Goal: Connect with others: Connect with other users

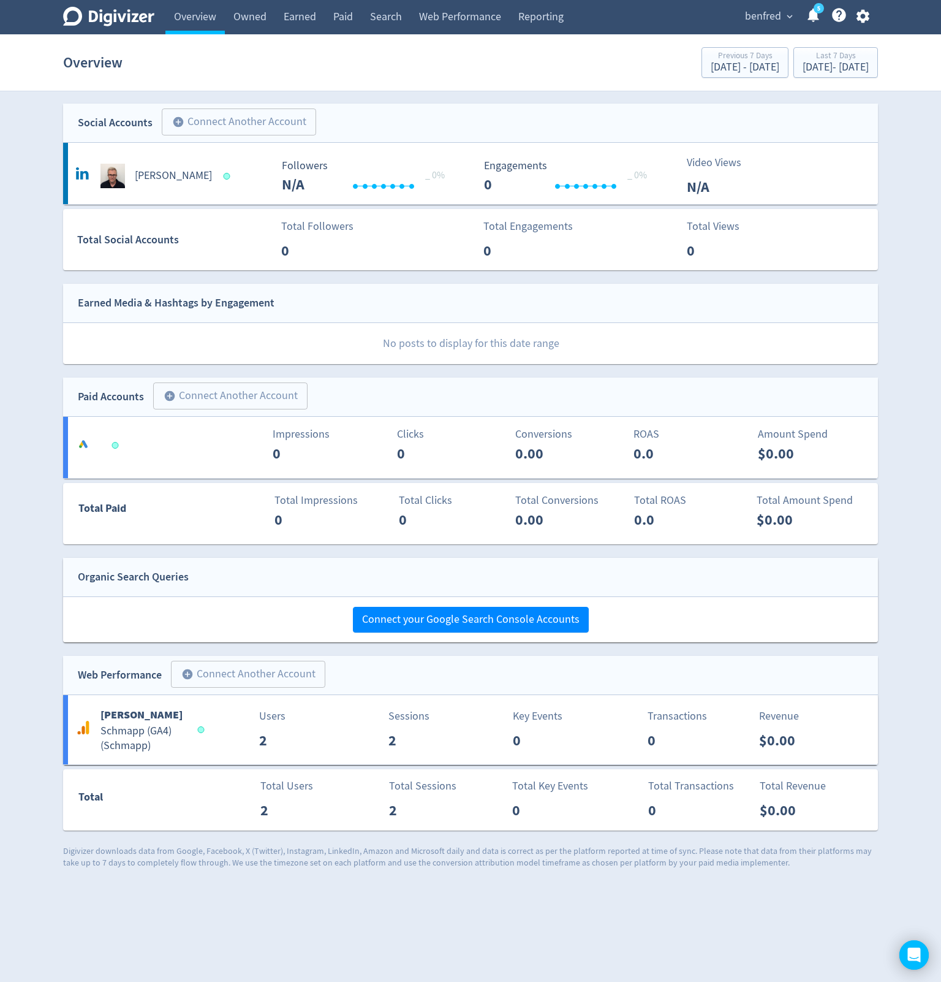
click at [870, 13] on icon "button" at bounding box center [863, 16] width 17 height 17
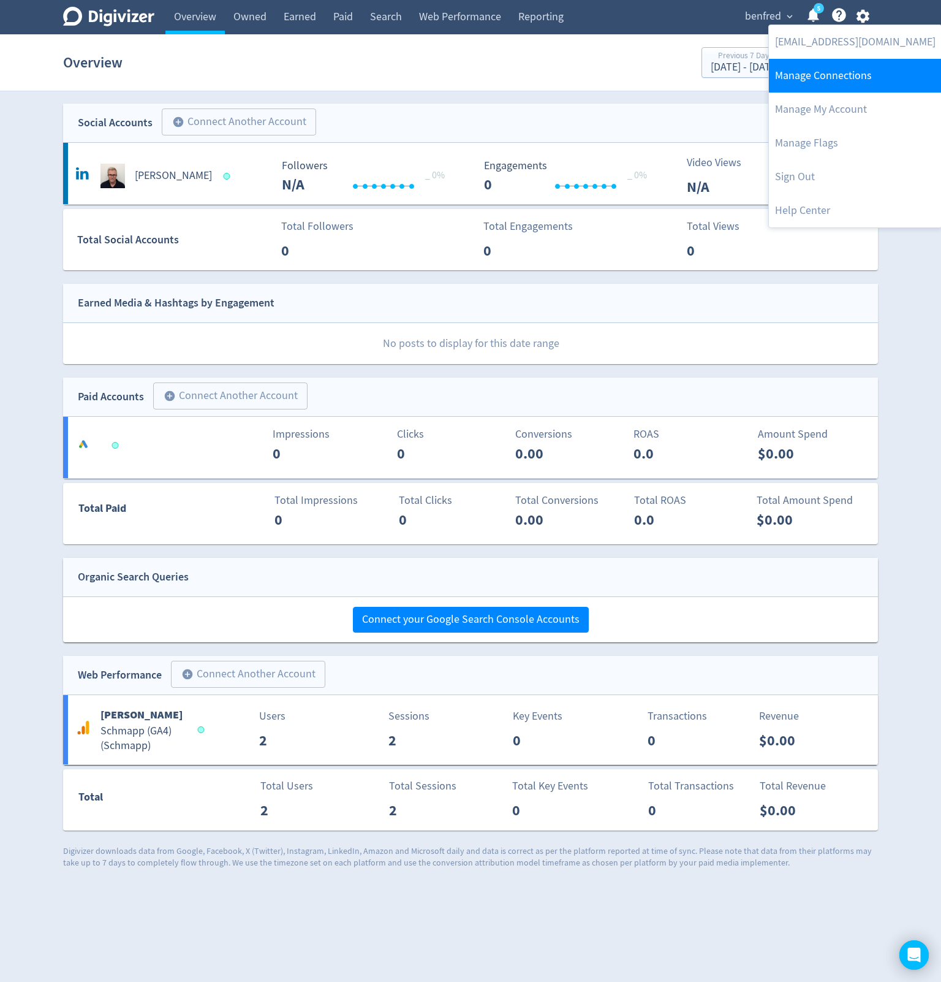
click at [838, 74] on link "Manage Connections" at bounding box center [855, 76] width 173 height 34
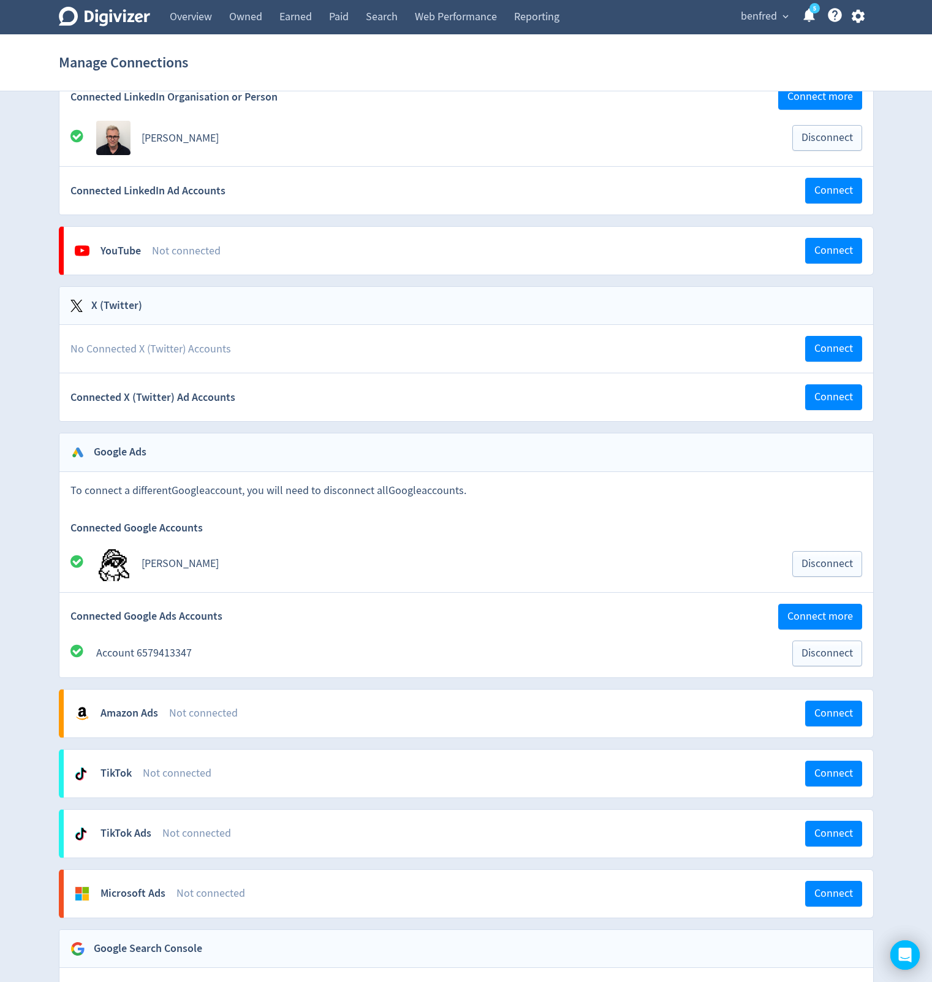
scroll to position [303, 0]
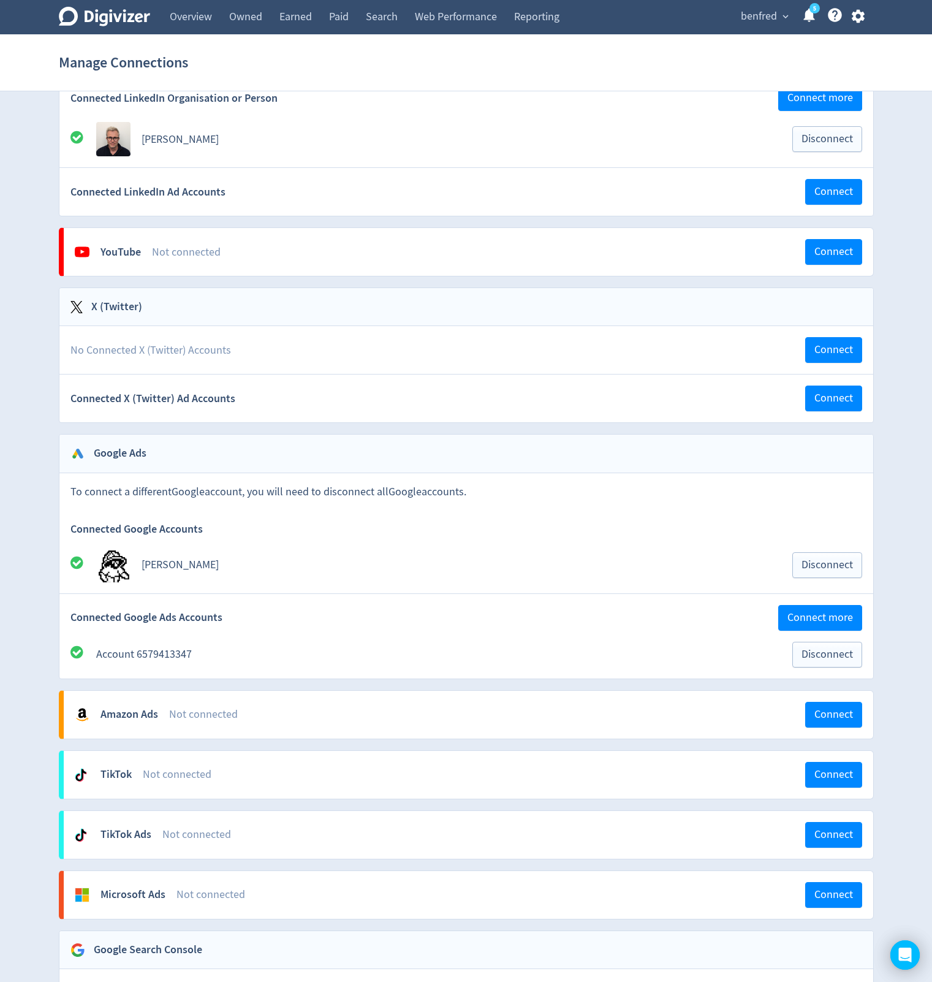
click at [838, 550] on div "Ben Wells Disconnect" at bounding box center [466, 565] width 792 height 34
click at [835, 557] on button "Disconnect" at bounding box center [827, 565] width 70 height 26
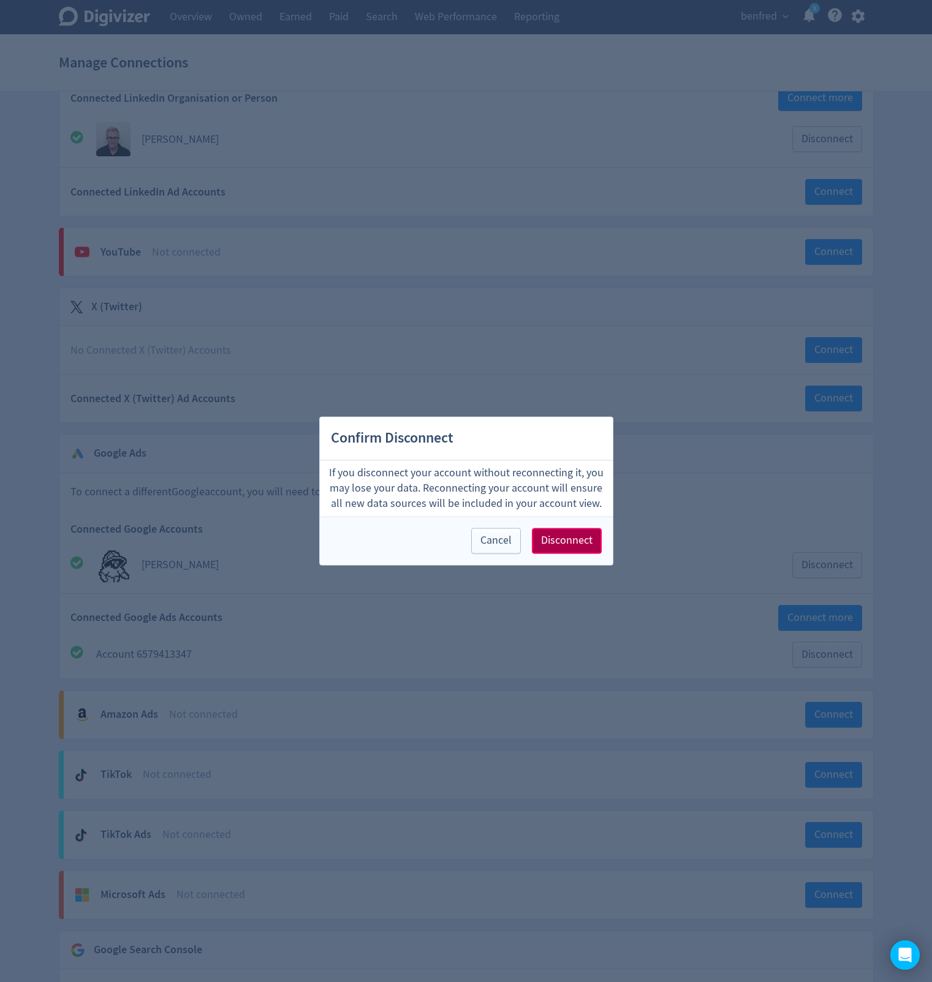
click at [563, 539] on span "Disconnect" at bounding box center [566, 541] width 51 height 11
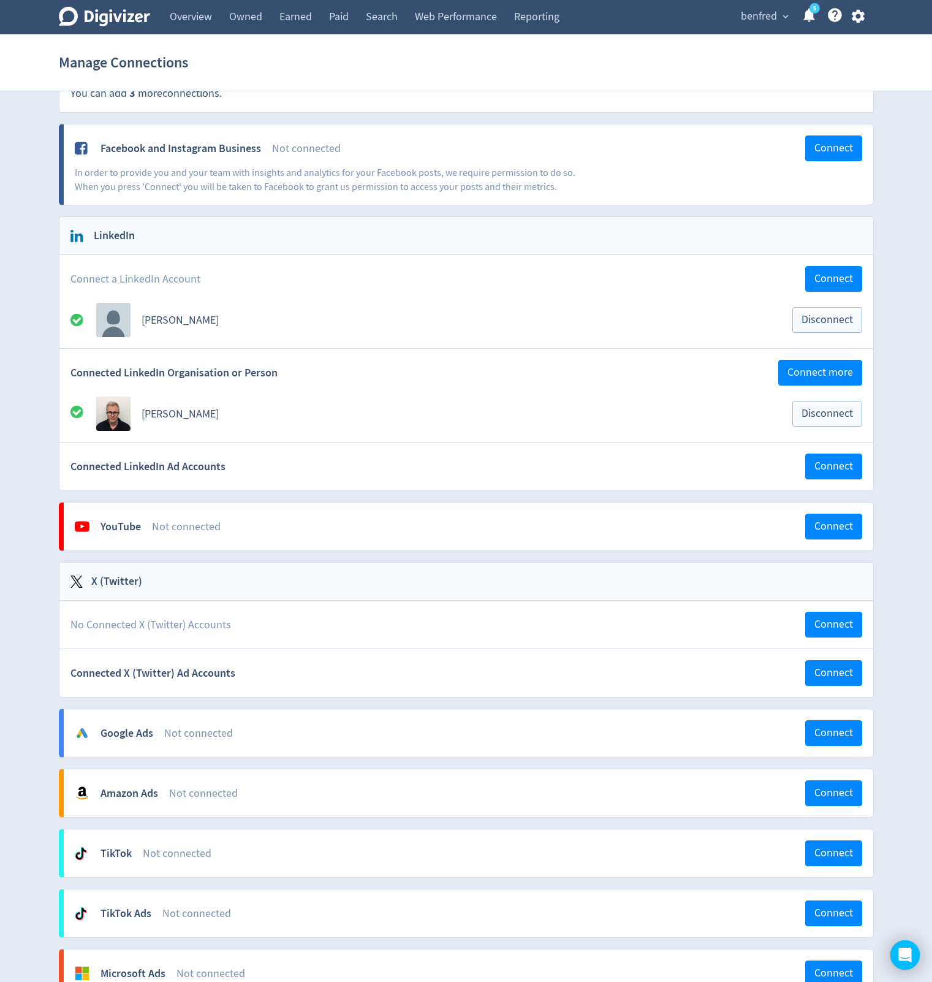
scroll to position [0, 0]
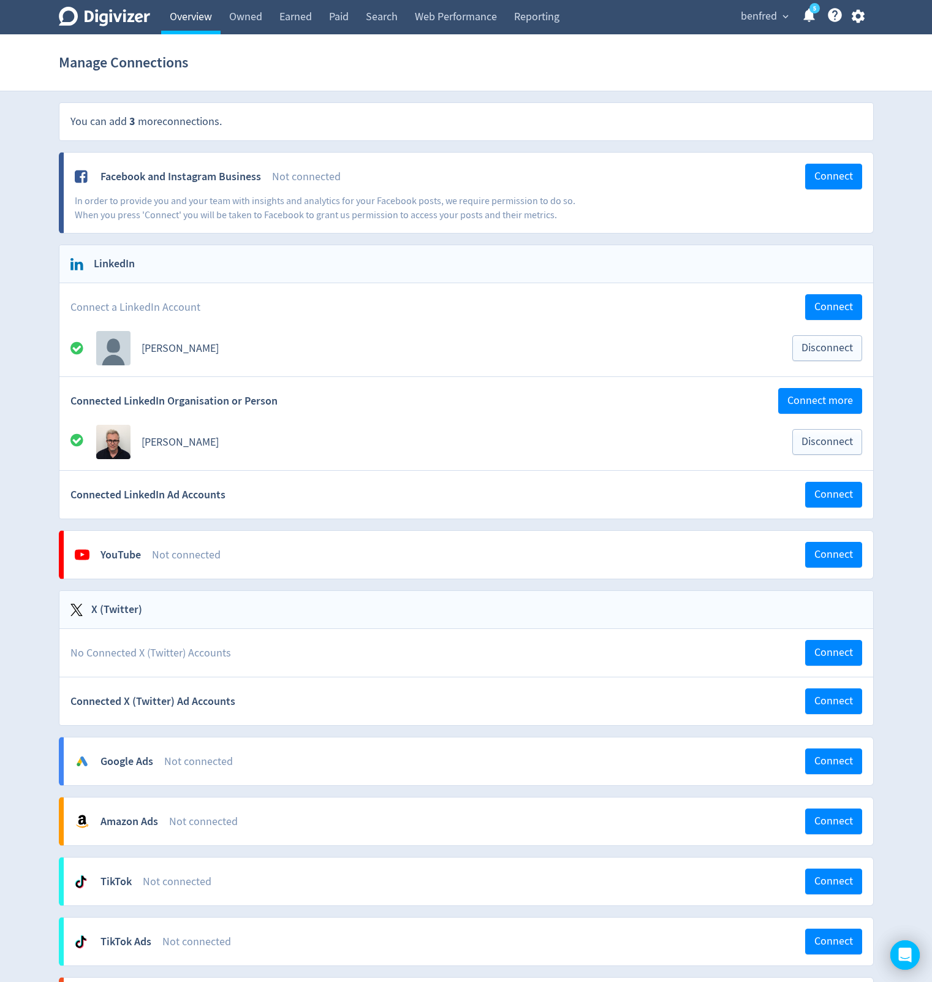
click at [203, 15] on link "Overview" at bounding box center [190, 17] width 59 height 34
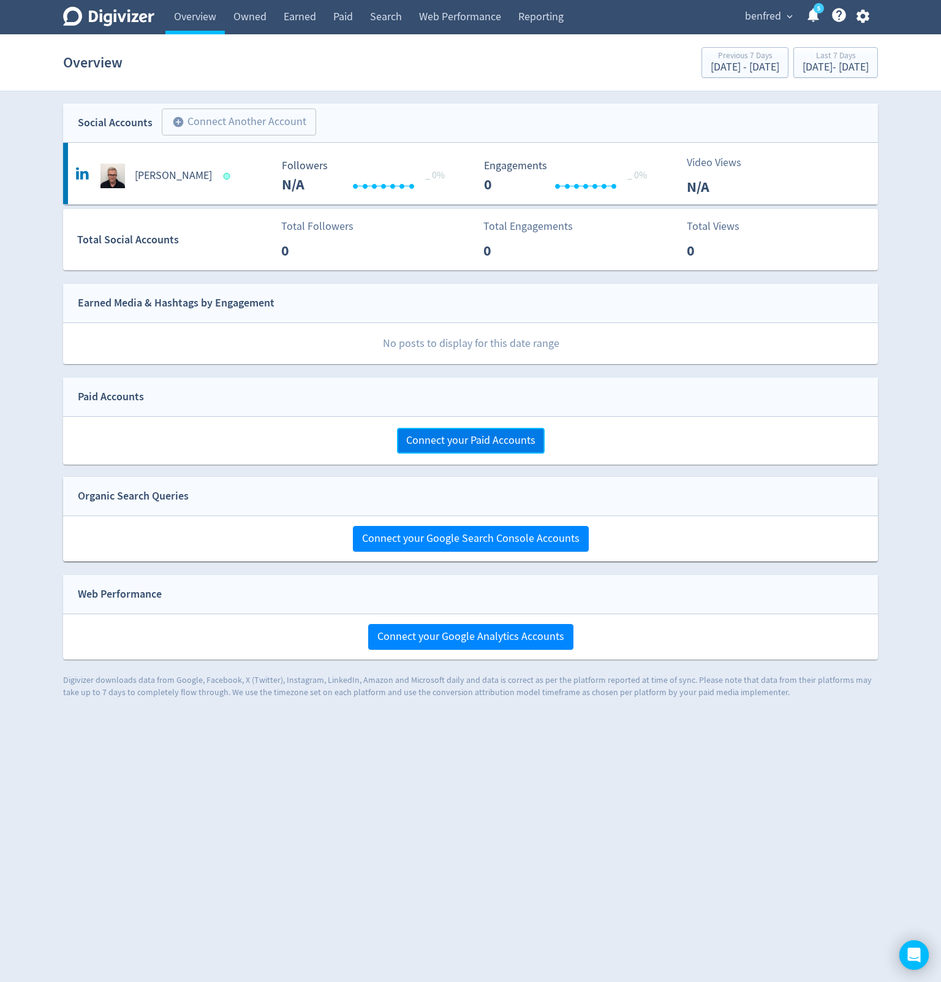
click at [428, 444] on span "Connect your Paid Accounts" at bounding box center [470, 440] width 129 height 11
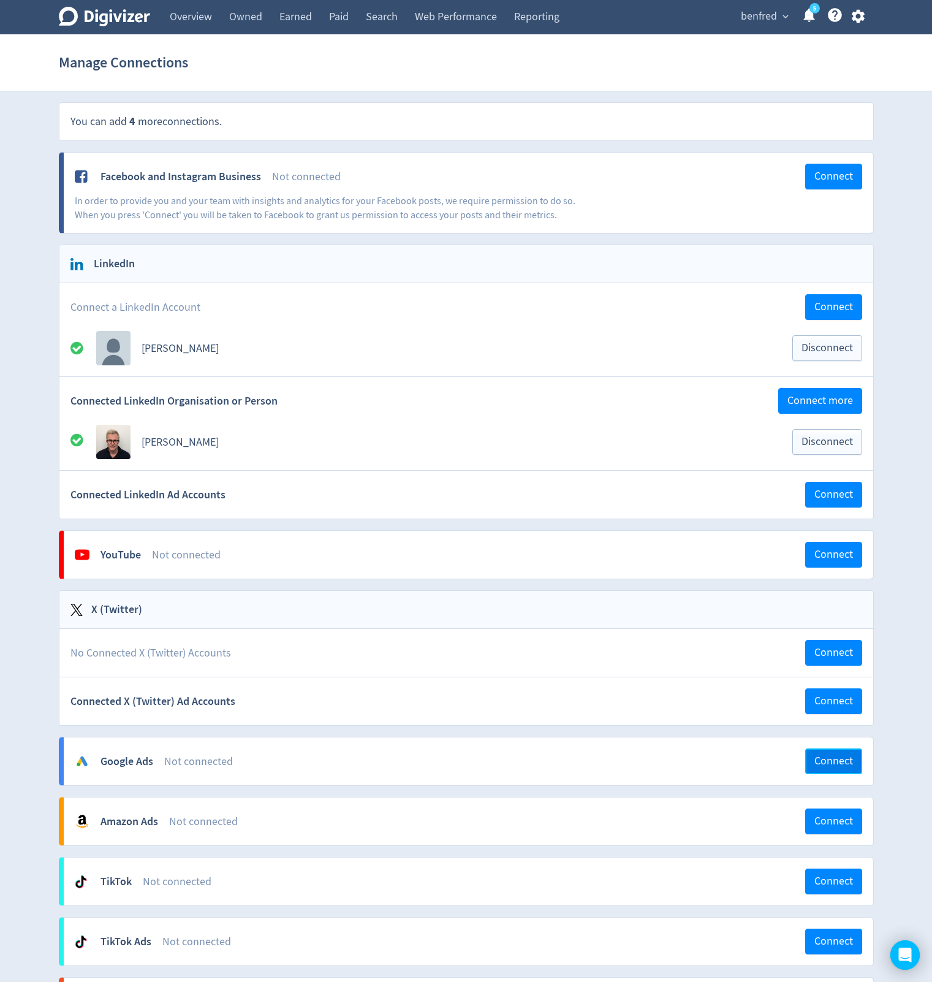
click at [838, 752] on button "Connect" at bounding box center [833, 761] width 57 height 26
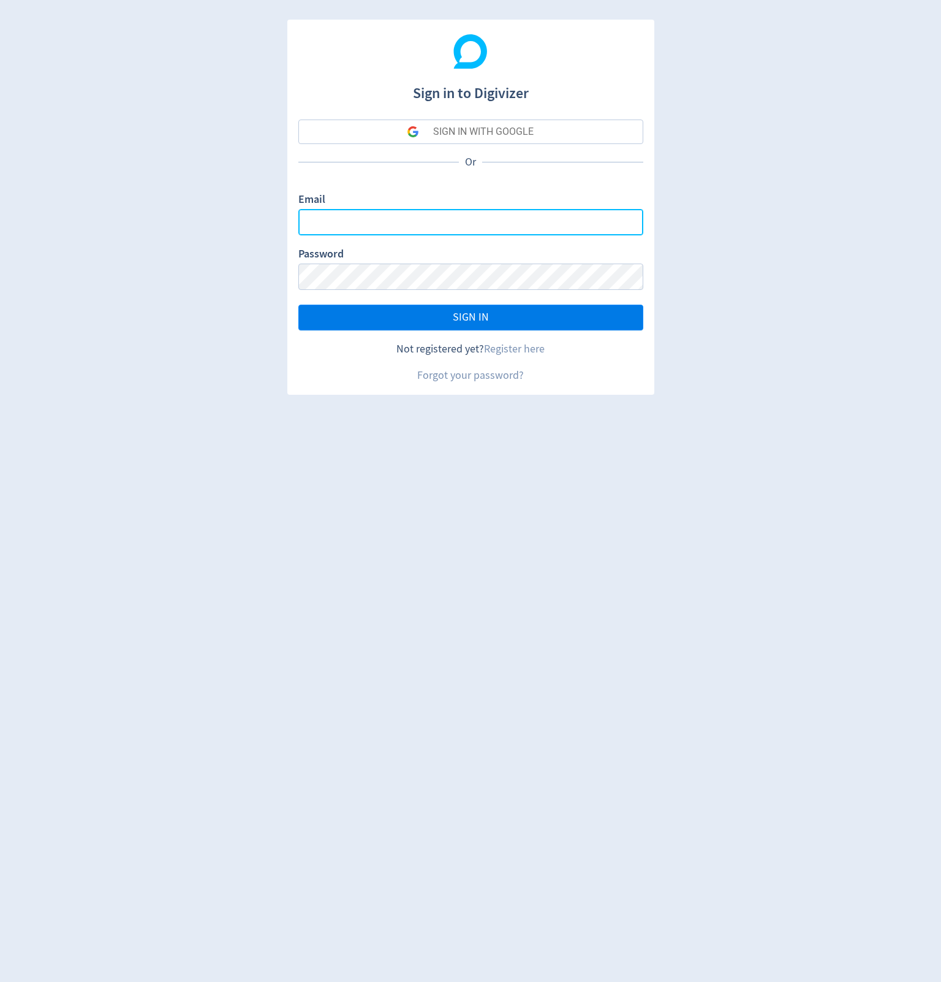
type input "[EMAIL_ADDRESS][DOMAIN_NAME]"
click at [462, 316] on span "SIGN IN" at bounding box center [471, 317] width 36 height 11
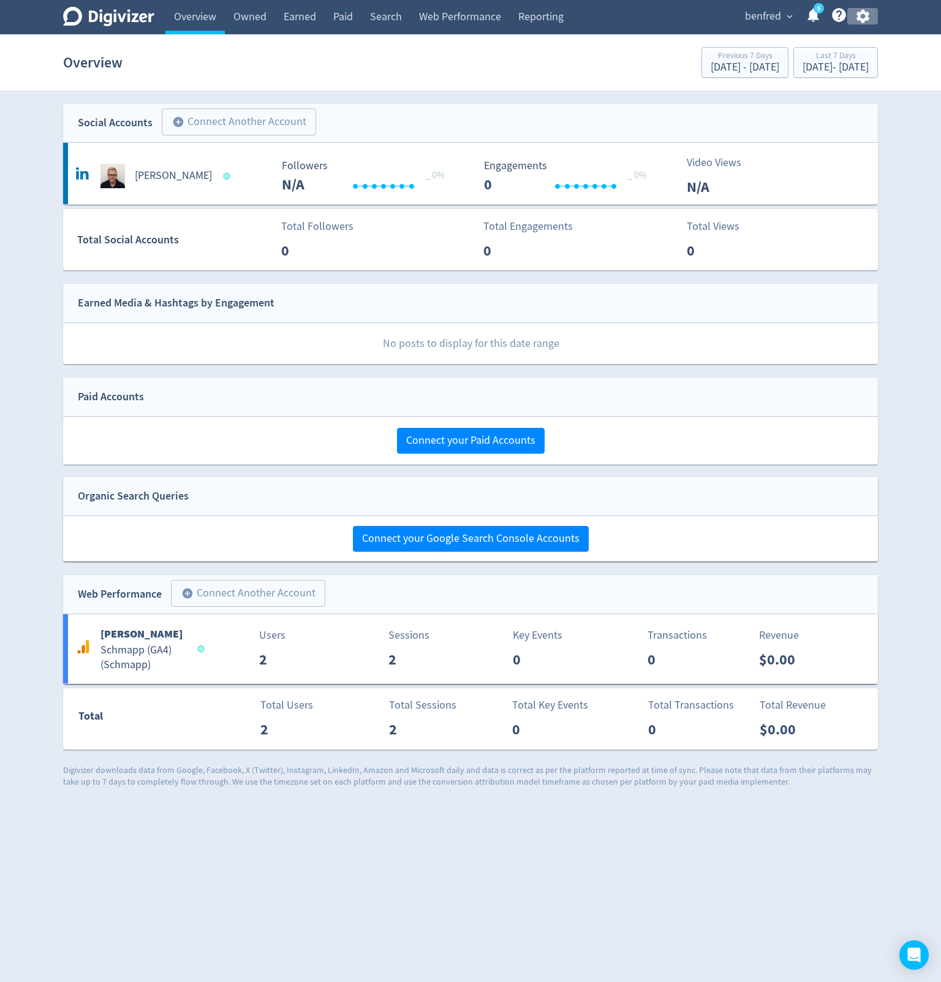
click at [867, 15] on icon "button" at bounding box center [862, 16] width 13 height 13
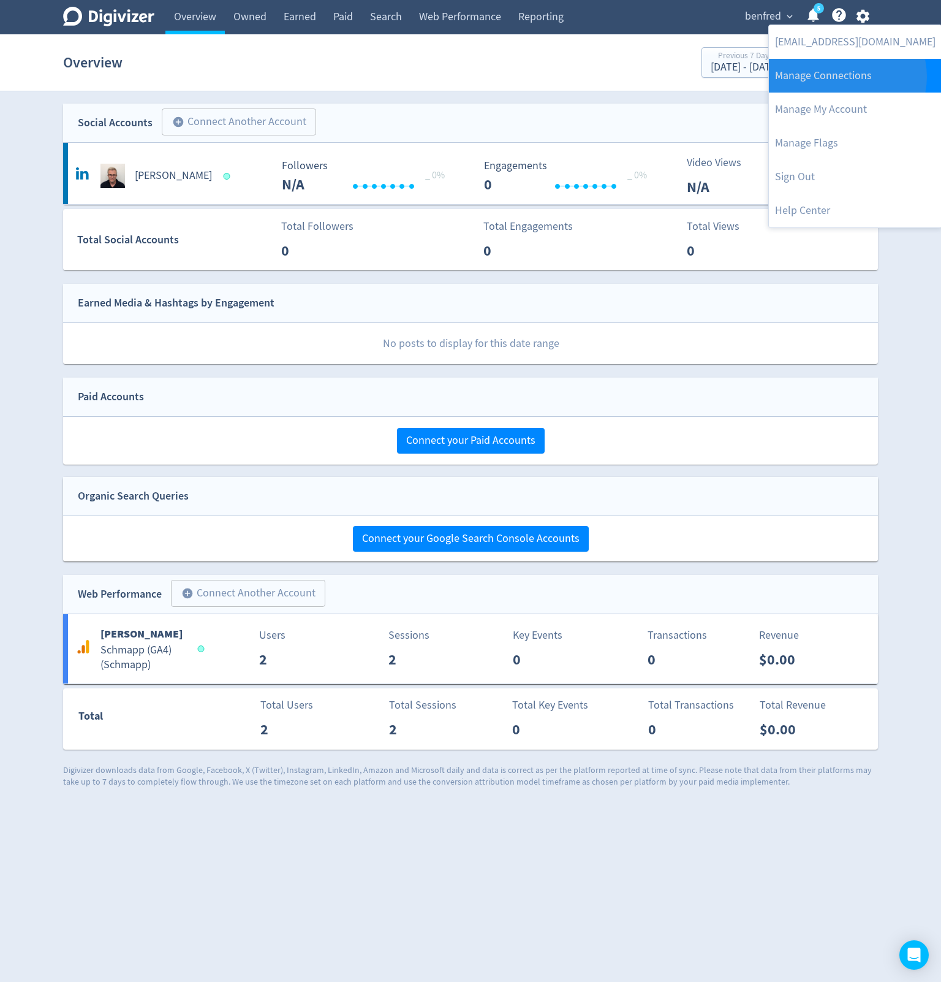
click at [847, 77] on link "Manage Connections" at bounding box center [855, 76] width 173 height 34
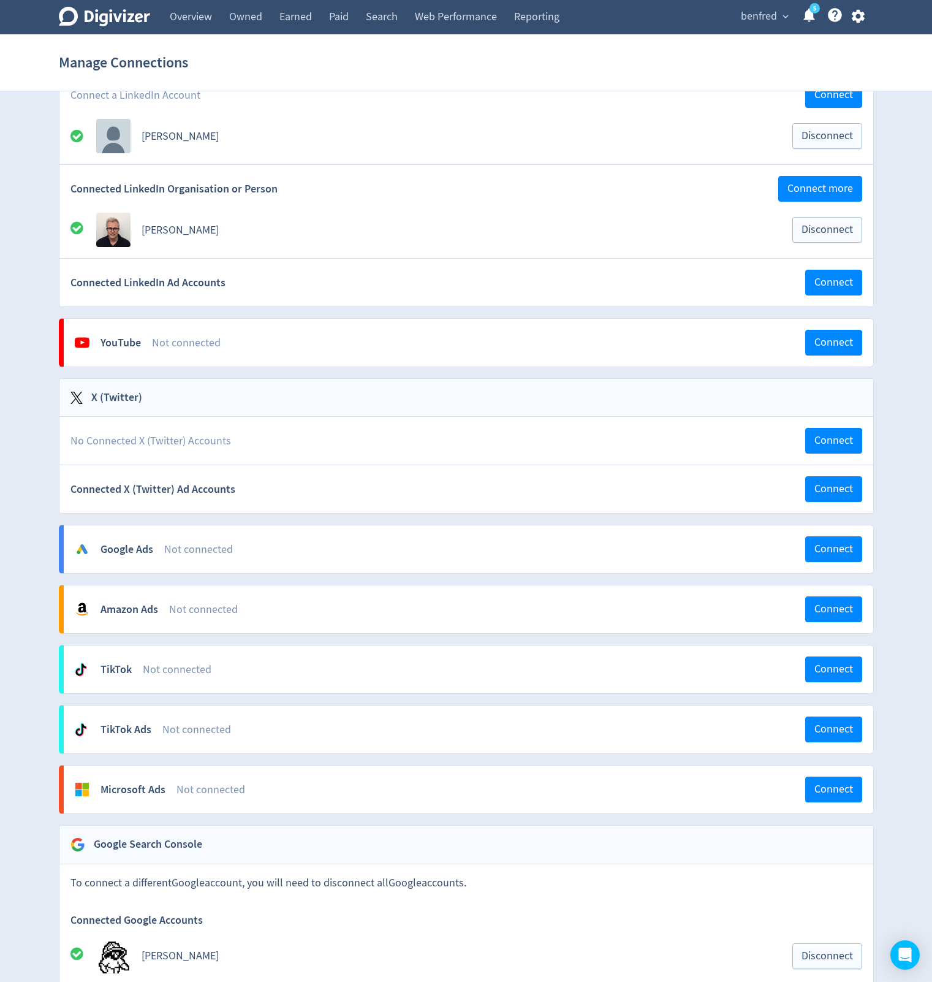
scroll to position [221, 0]
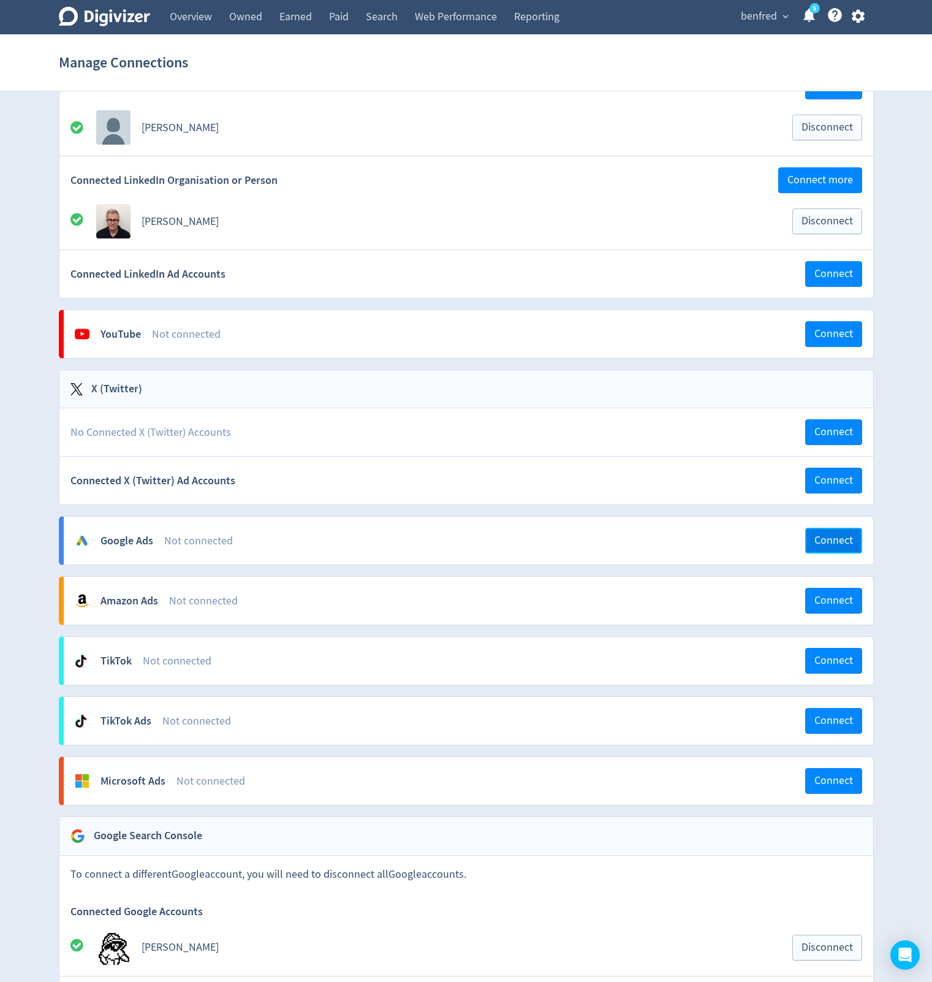
click at [818, 541] on span "Connect" at bounding box center [834, 540] width 39 height 11
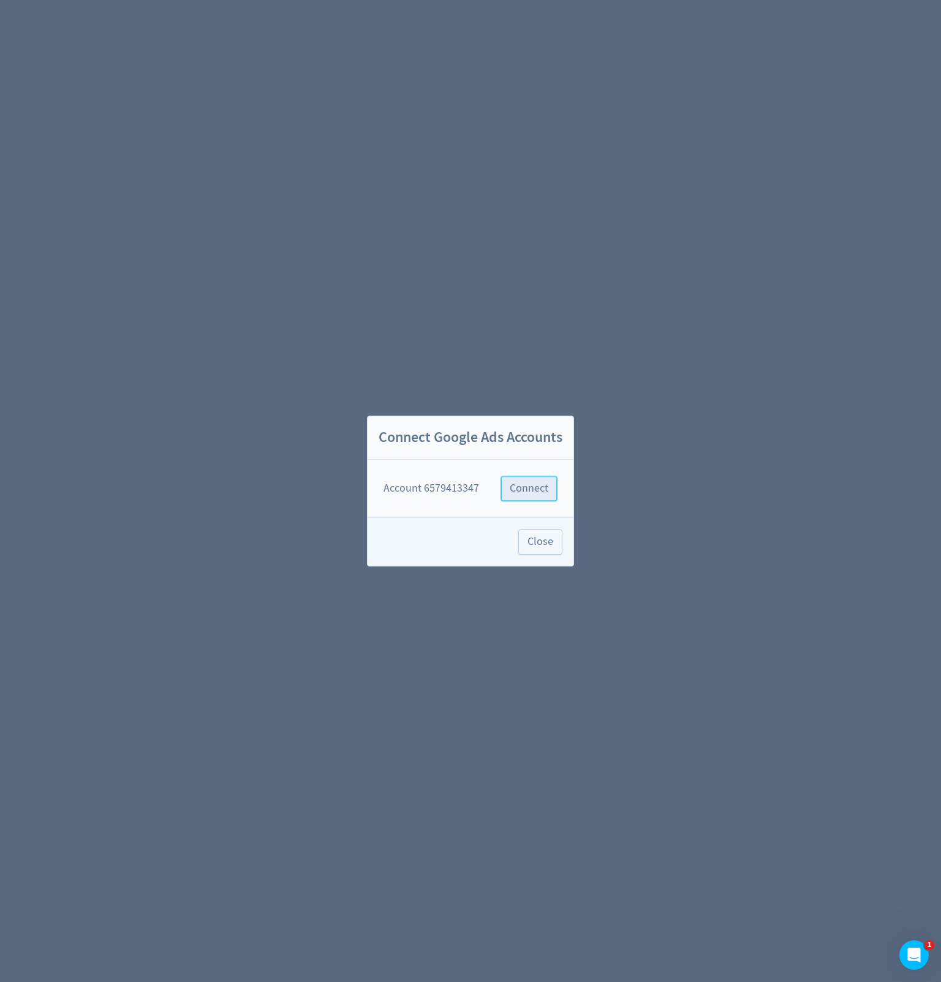
click at [518, 493] on span "Connect" at bounding box center [529, 488] width 39 height 11
